Goal: Task Accomplishment & Management: Use online tool/utility

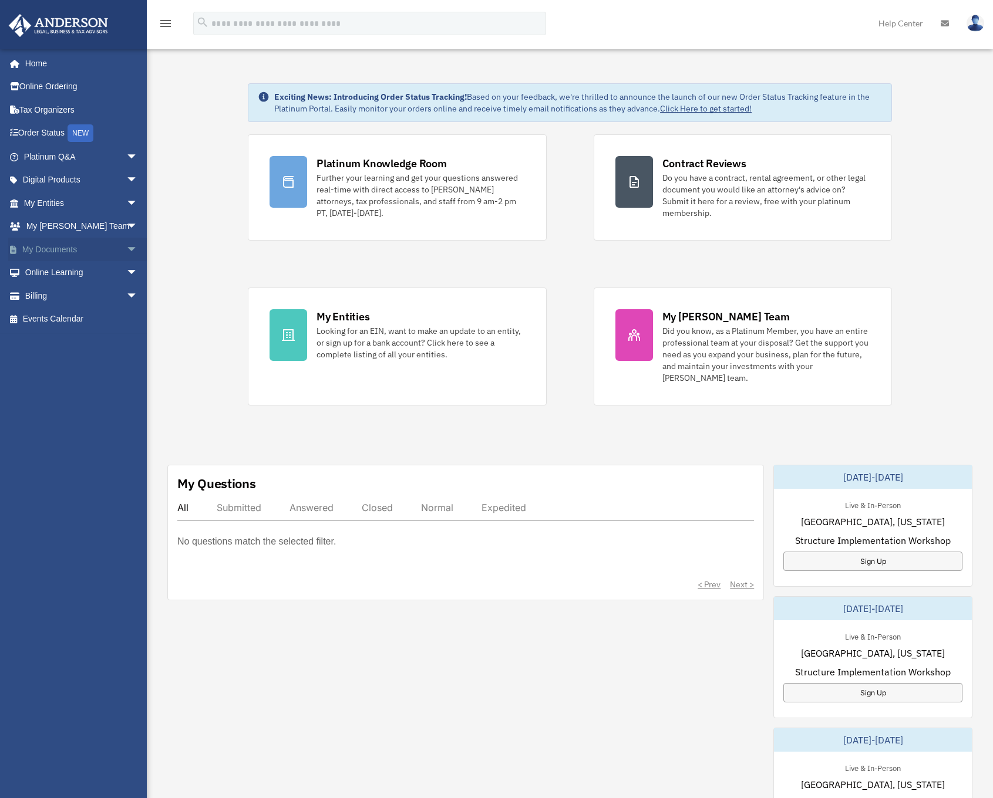
click at [134, 245] on span "arrow_drop_down" at bounding box center [137, 250] width 23 height 24
click at [127, 222] on span "arrow_drop_down" at bounding box center [137, 227] width 23 height 24
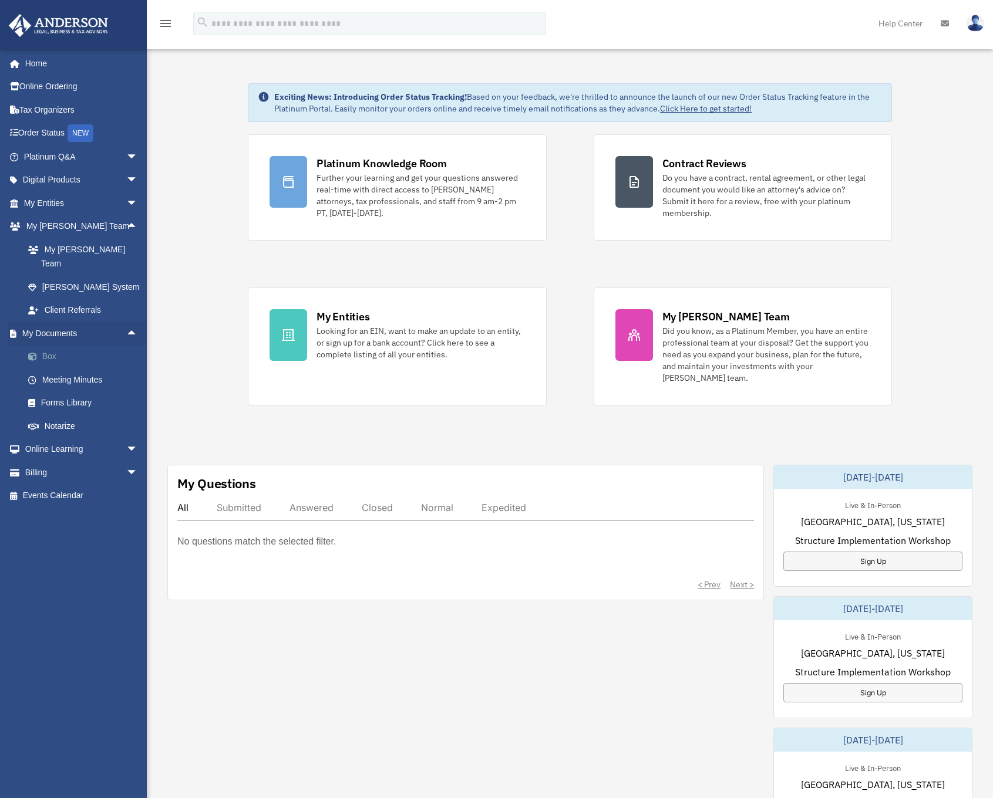
click at [61, 345] on link "Box" at bounding box center [85, 356] width 139 height 23
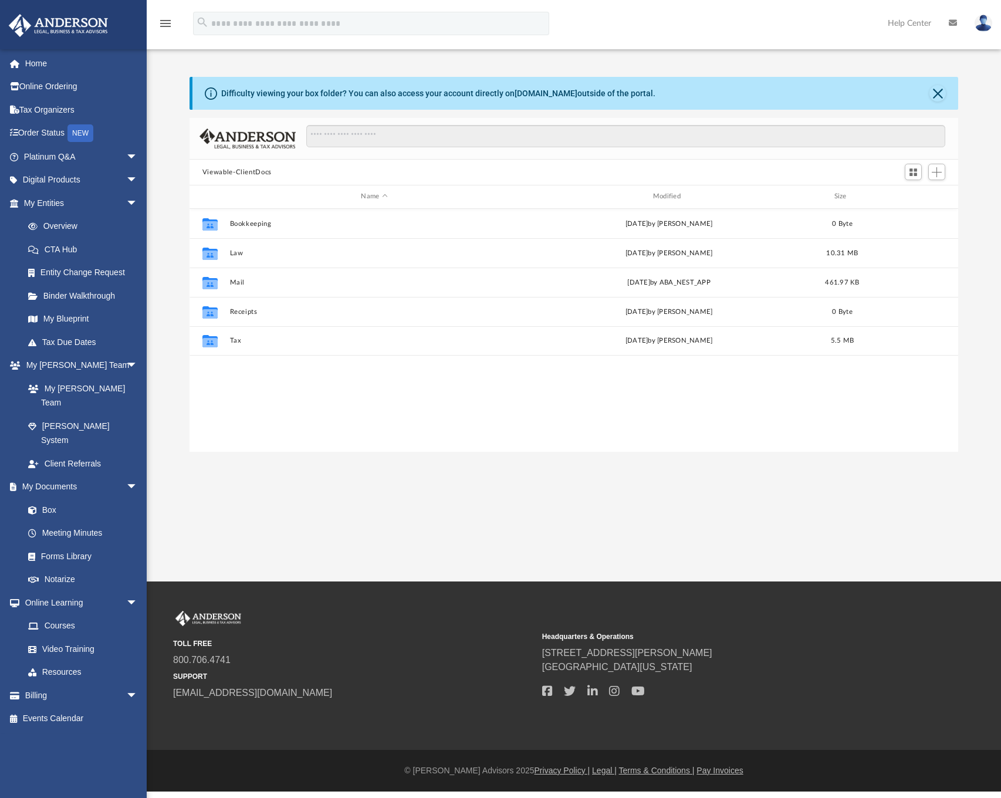
scroll to position [9, 9]
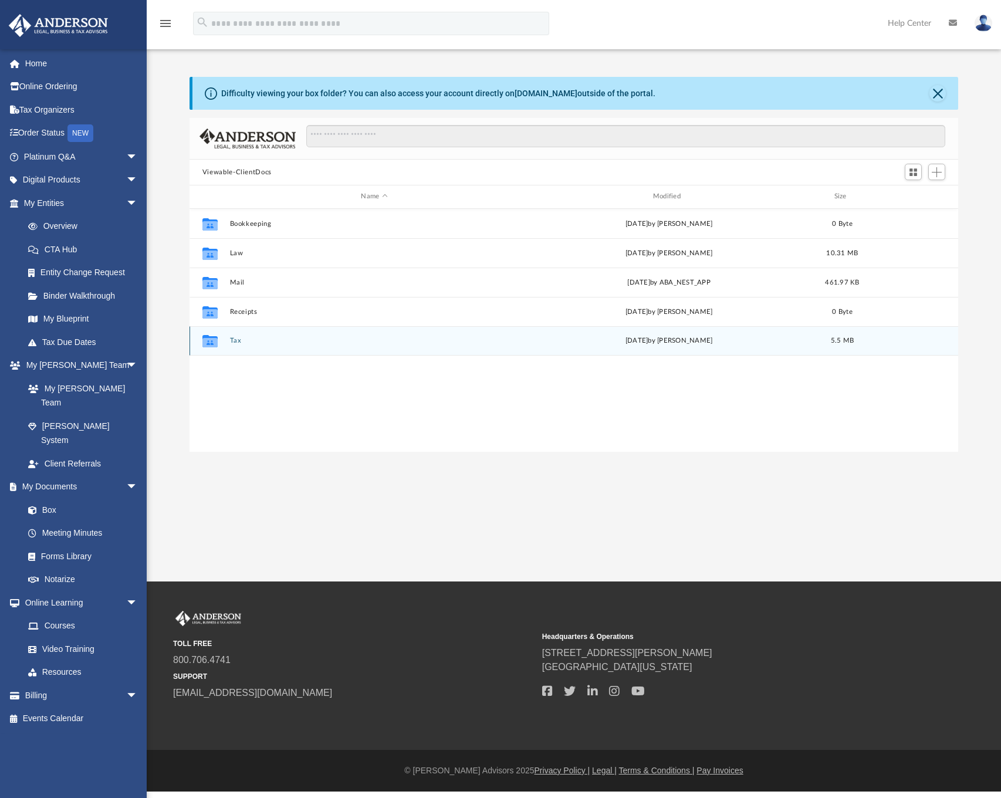
click at [210, 341] on icon "grid" at bounding box center [209, 342] width 15 height 9
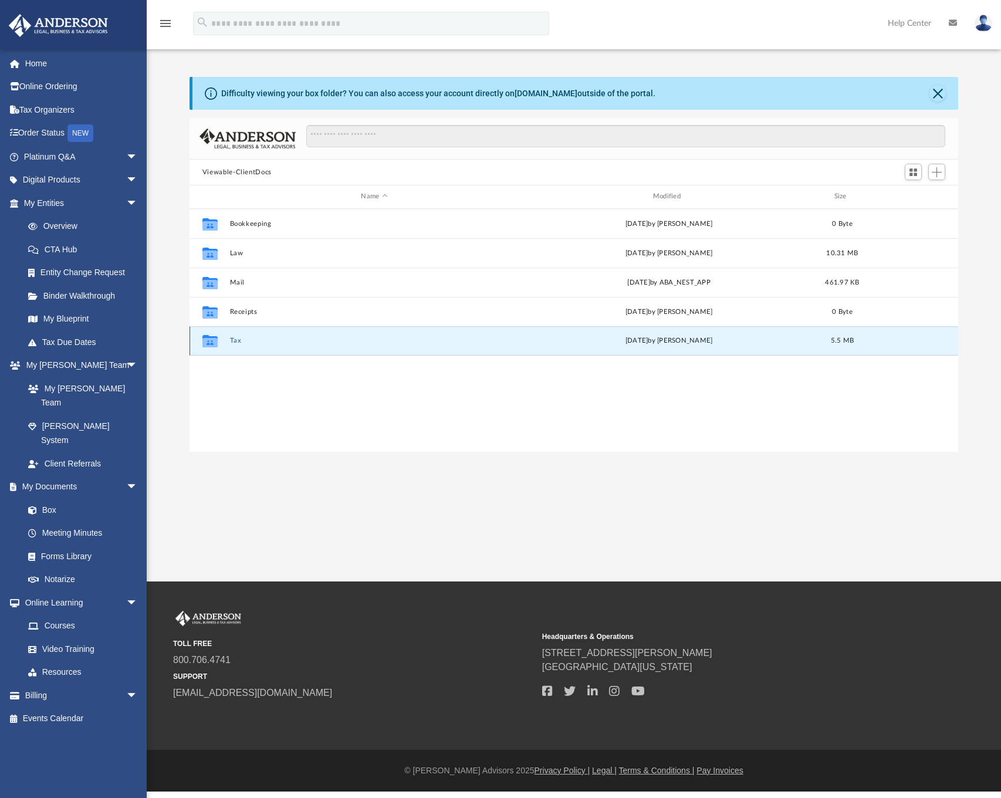
click at [210, 341] on icon "grid" at bounding box center [209, 342] width 15 height 9
click at [233, 338] on button "Tax" at bounding box center [373, 341] width 289 height 8
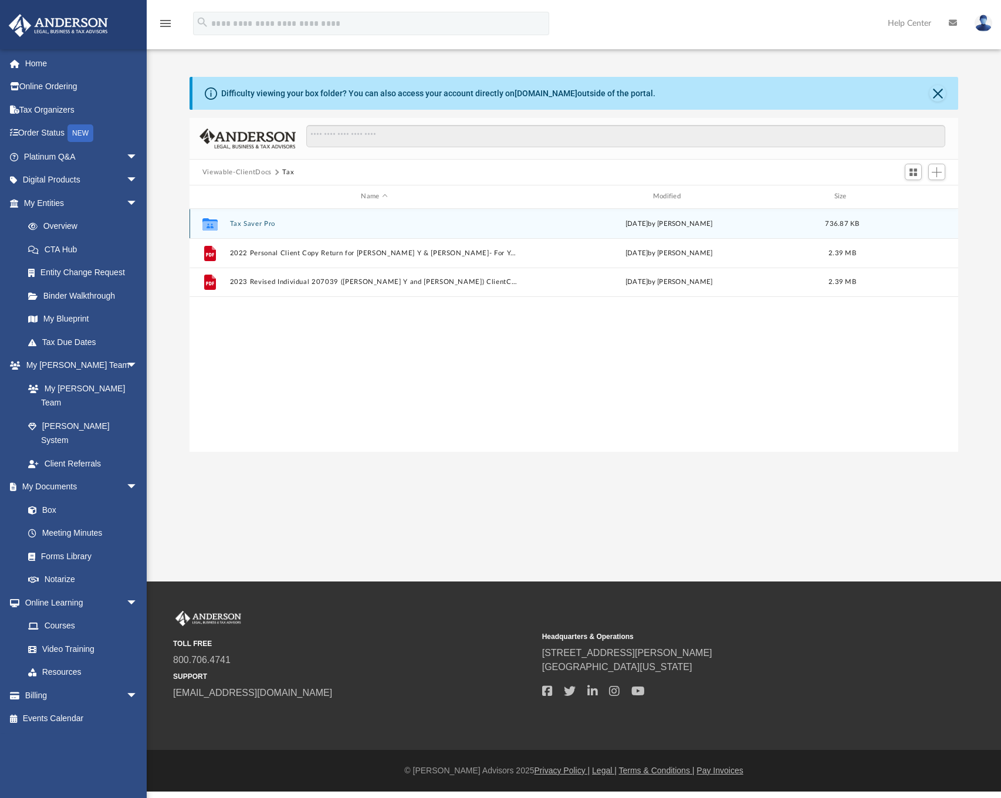
click at [255, 222] on button "Tax Saver Pro" at bounding box center [373, 224] width 289 height 8
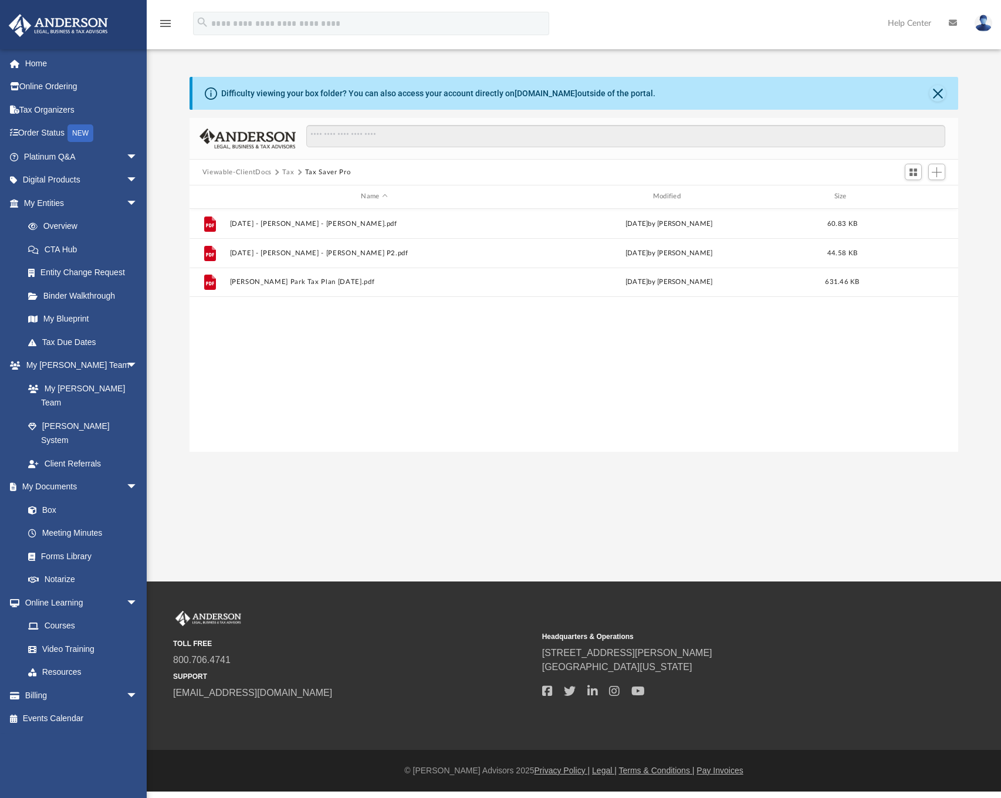
click at [289, 174] on button "Tax" at bounding box center [288, 172] width 12 height 11
click at [174, 254] on div "Difficulty viewing your box folder? You can also access your account directly o…" at bounding box center [574, 264] width 855 height 375
drag, startPoint x: 660, startPoint y: 394, endPoint x: 680, endPoint y: 381, distance: 23.8
click at [660, 393] on div "Collaborated Folder Tax Saver Pro Tue Apr 15 2025 by Kenzie Cox 736.87 KB File …" at bounding box center [574, 330] width 769 height 243
click at [940, 171] on span "Add" at bounding box center [937, 172] width 10 height 10
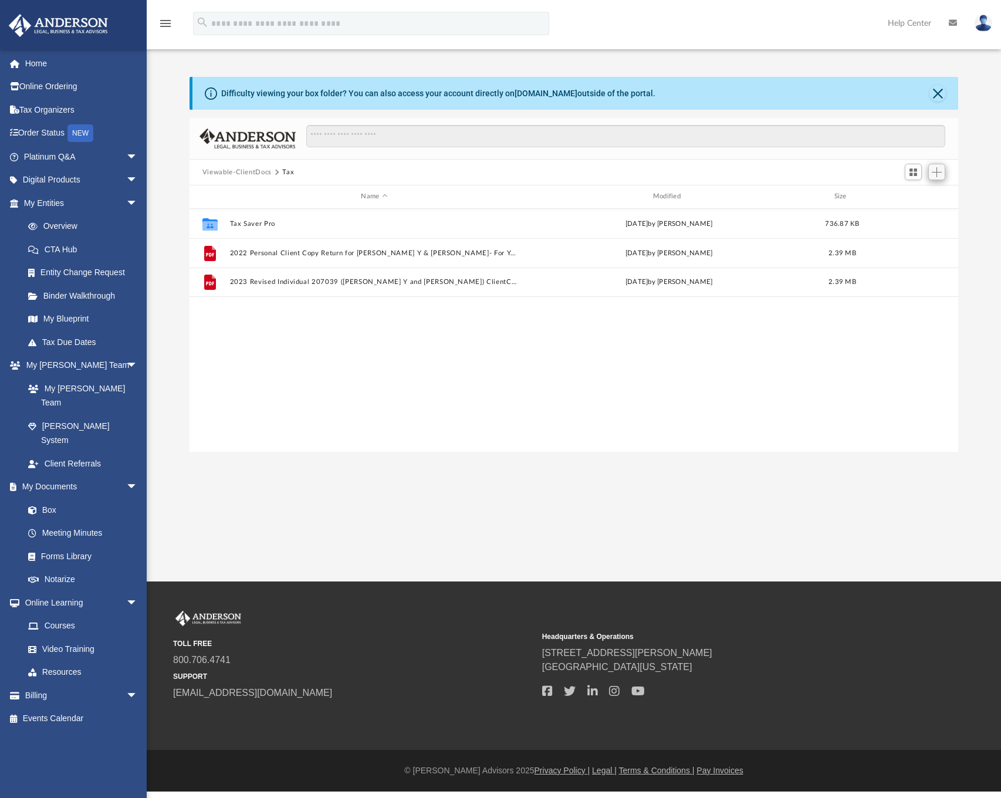
scroll to position [258, 761]
click at [921, 196] on li "Upload" at bounding box center [921, 196] width 38 height 12
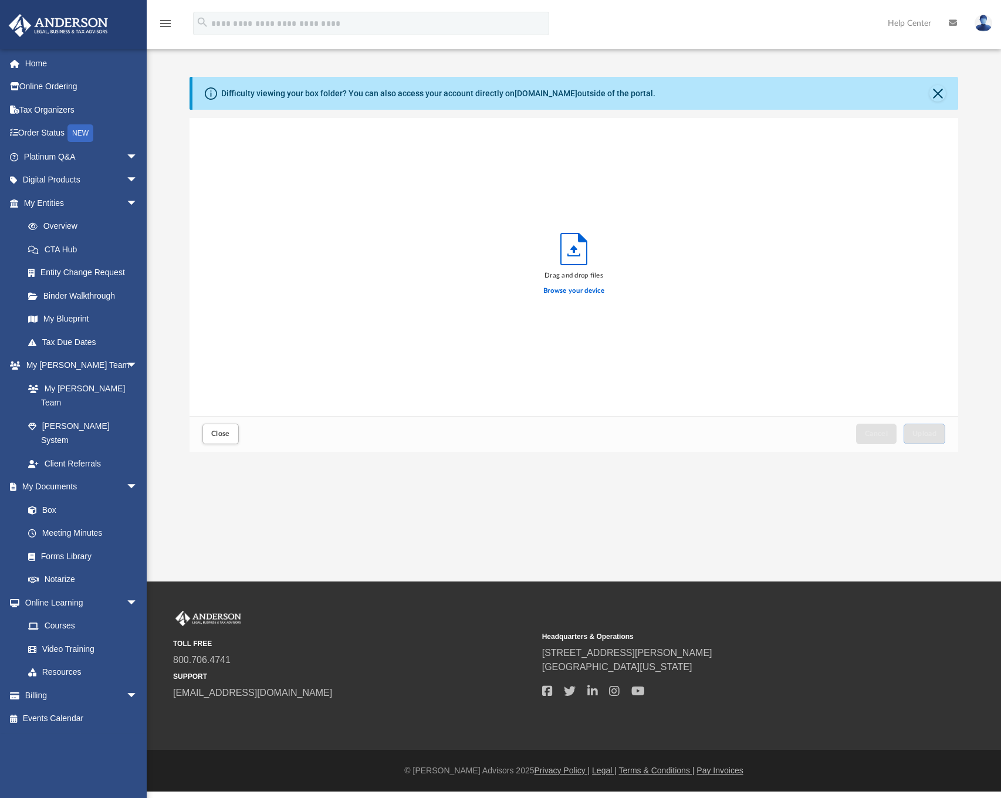
scroll to position [289, 761]
click at [925, 432] on span "Upload" at bounding box center [925, 433] width 25 height 7
click at [222, 433] on span "Close" at bounding box center [220, 433] width 19 height 7
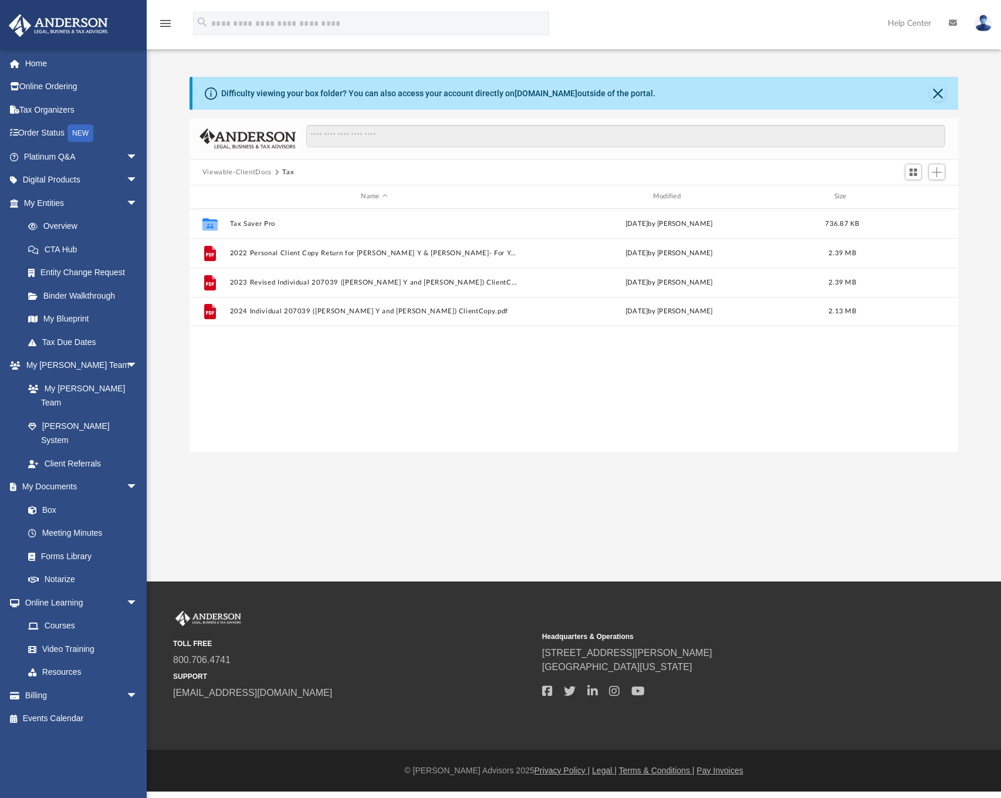
click at [663, 504] on div "App charlesypark@gmail.com Sign Out charlesypark@gmail.com Home Online Ordering…" at bounding box center [500, 291] width 1001 height 582
